Goal: Register for event/course

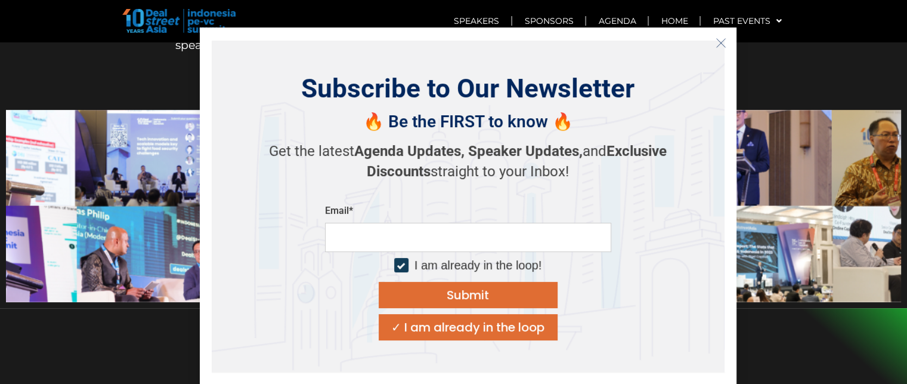
scroll to position [537, 0]
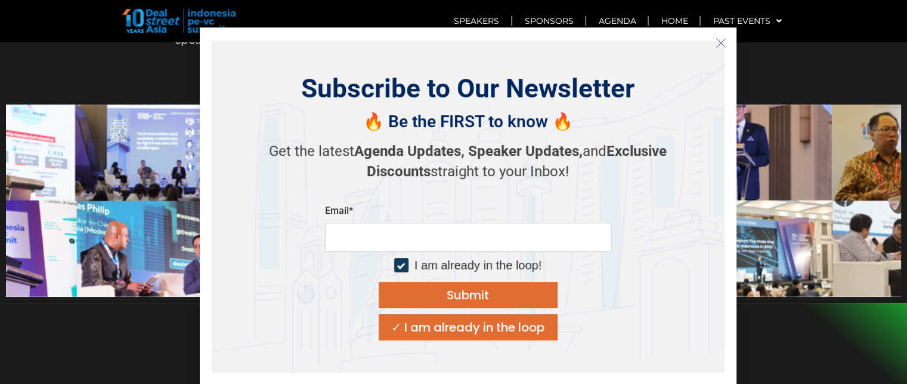
click at [723, 42] on icon "Close" at bounding box center [721, 43] width 11 height 11
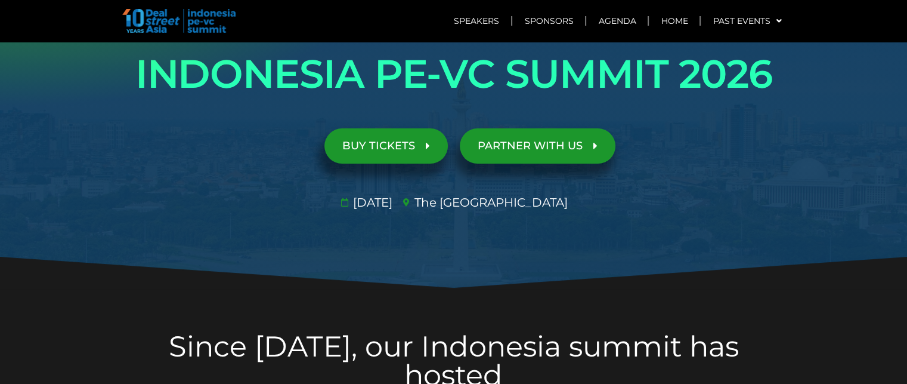
scroll to position [0, 0]
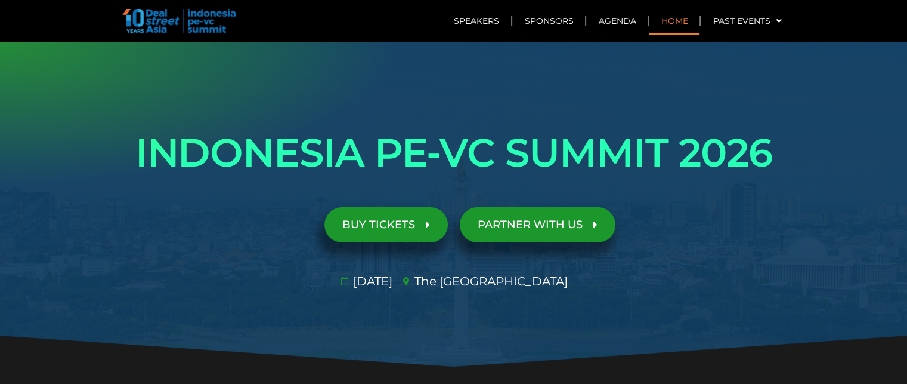
click at [669, 18] on link "Home" at bounding box center [674, 20] width 51 height 27
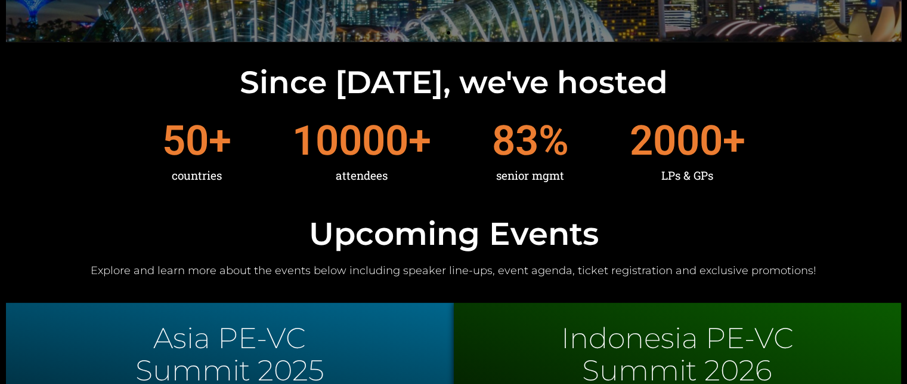
scroll to position [239, 0]
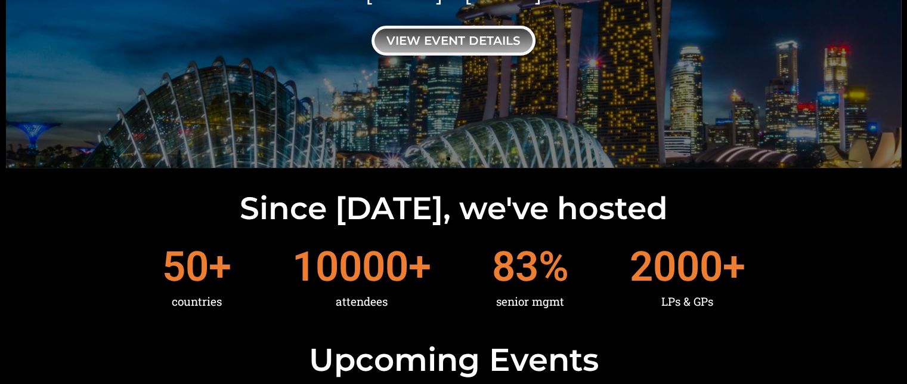
click at [477, 50] on div "view event details" at bounding box center [454, 41] width 164 height 30
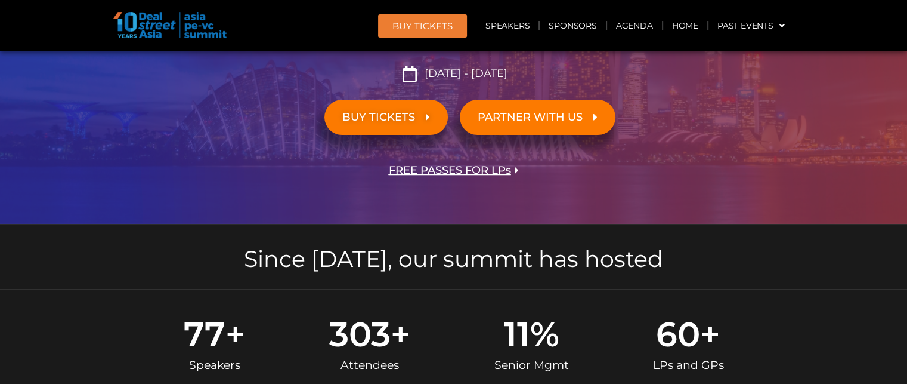
scroll to position [358, 0]
